Goal: Complete application form

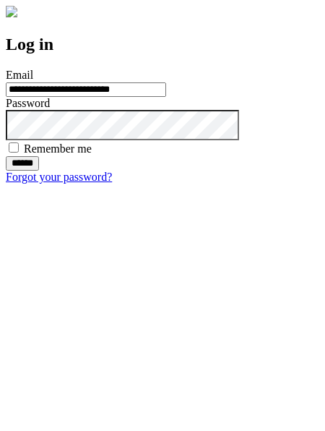
type input "**********"
click at [39, 171] on input "******" at bounding box center [22, 163] width 33 height 14
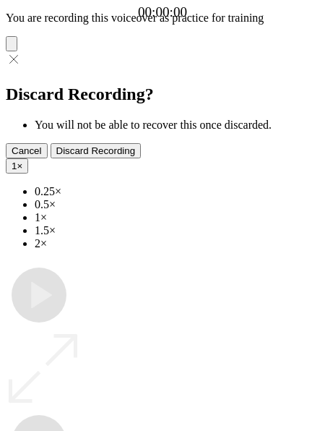
type input "**********"
